Goal: Transaction & Acquisition: Purchase product/service

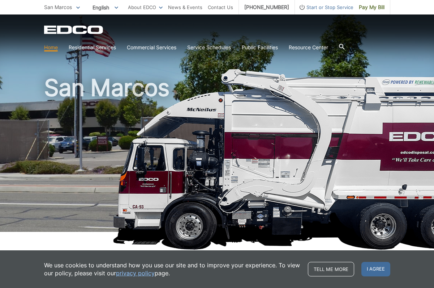
click at [52, 48] on link "Home" at bounding box center [51, 47] width 14 height 8
click at [46, 48] on link "Home" at bounding box center [51, 47] width 14 height 8
click at [372, 267] on span "I agree" at bounding box center [376, 269] width 29 height 14
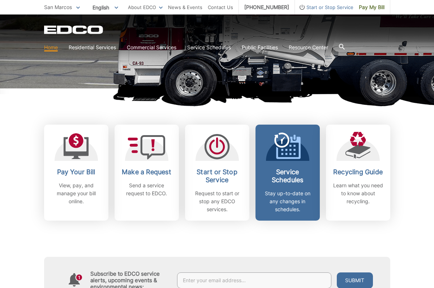
scroll to position [151, 0]
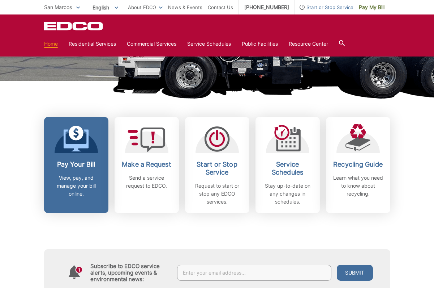
click at [69, 157] on link "Pay Your Bill View, pay, and manage your bill online." at bounding box center [76, 165] width 64 height 96
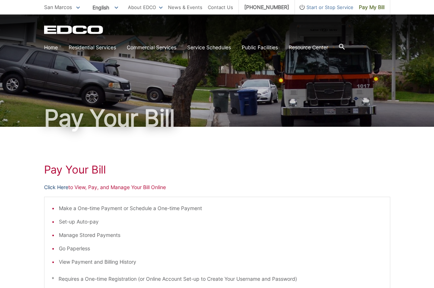
click at [60, 188] on link "Click Here" at bounding box center [56, 187] width 24 height 8
